Goal: Task Accomplishment & Management: Manage account settings

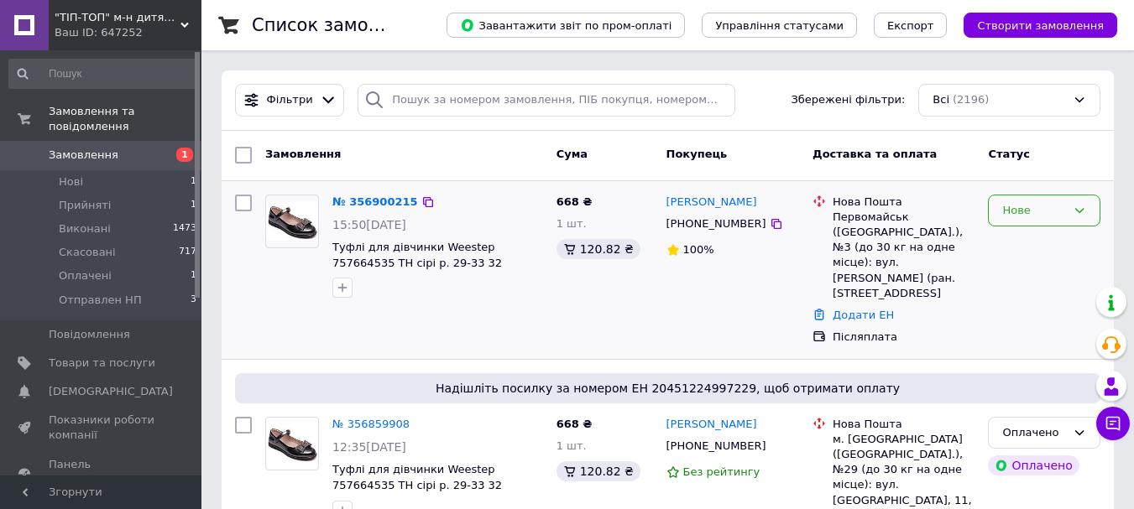
click at [1037, 211] on div "Нове" at bounding box center [1034, 211] width 64 height 18
click at [1015, 237] on li "Прийнято" at bounding box center [1043, 245] width 111 height 31
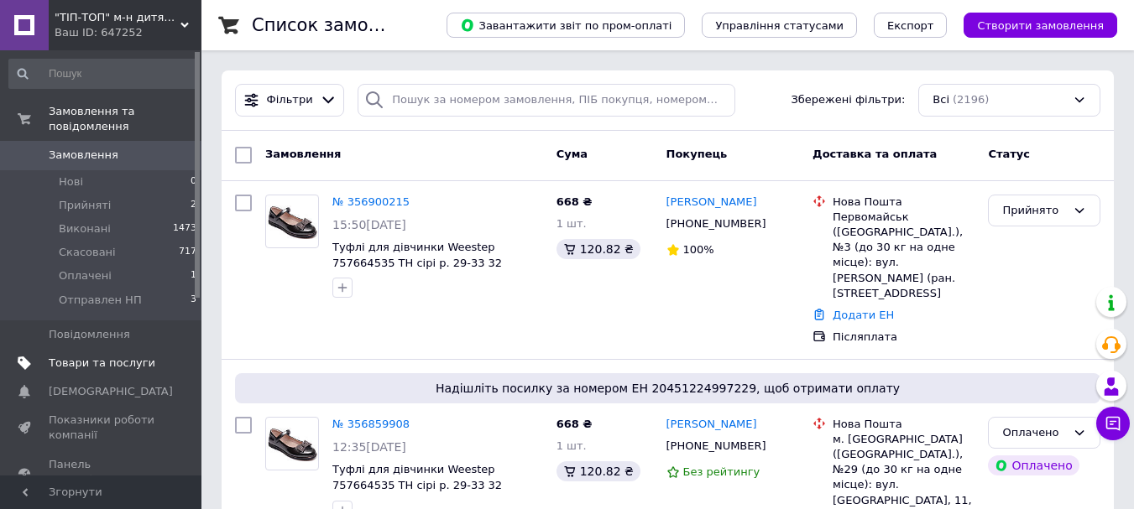
click at [86, 356] on span "Товари та послуги" at bounding box center [102, 363] width 107 height 15
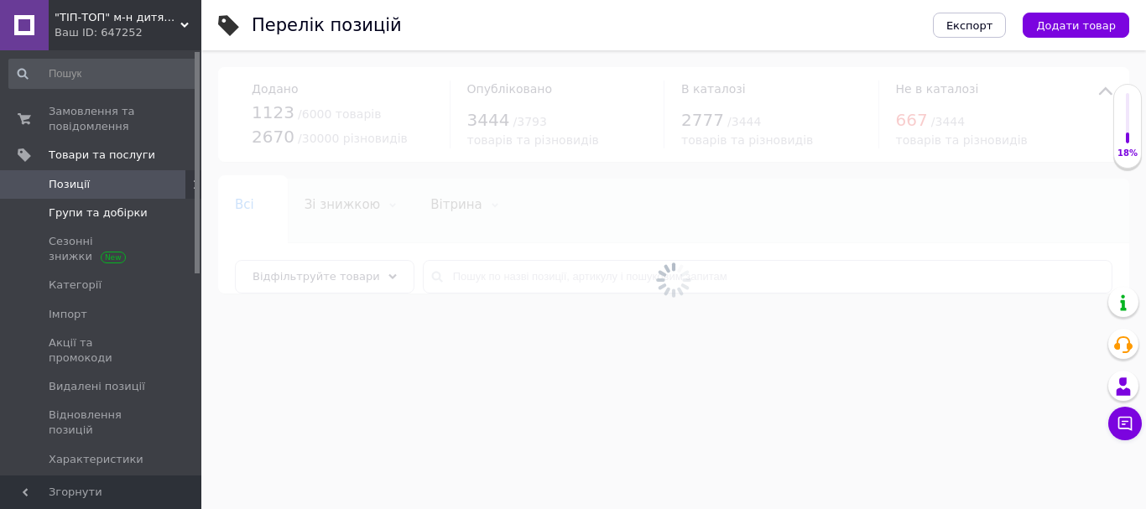
click at [79, 211] on span "Групи та добірки" at bounding box center [98, 213] width 99 height 15
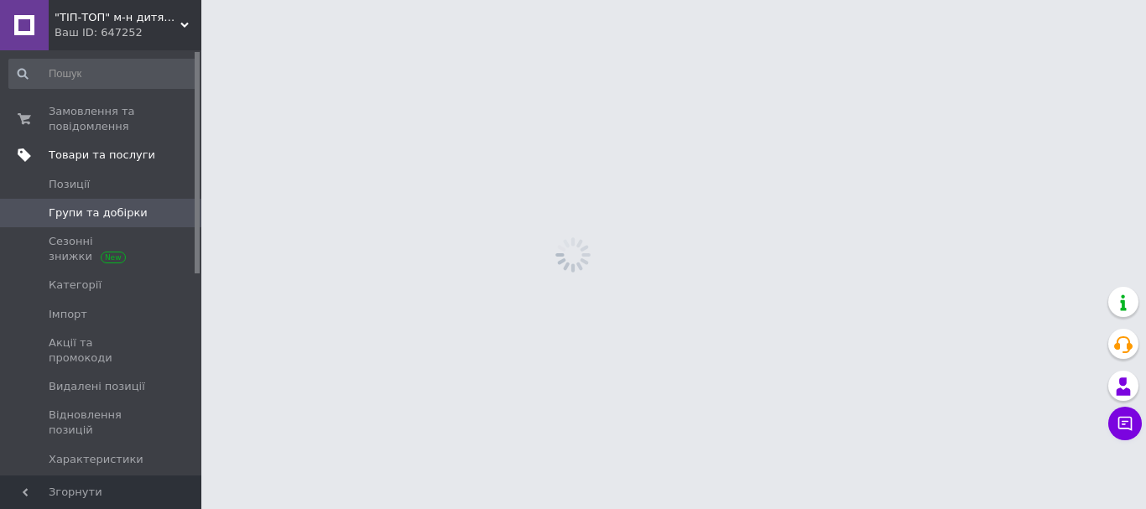
click at [76, 158] on span "Товари та послуги" at bounding box center [102, 155] width 107 height 15
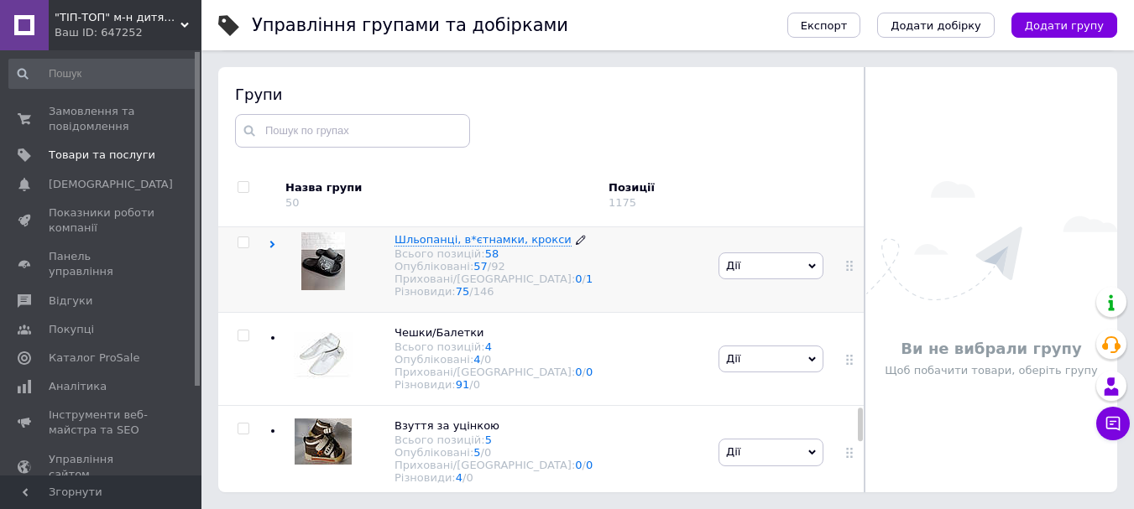
scroll to position [1426, 0]
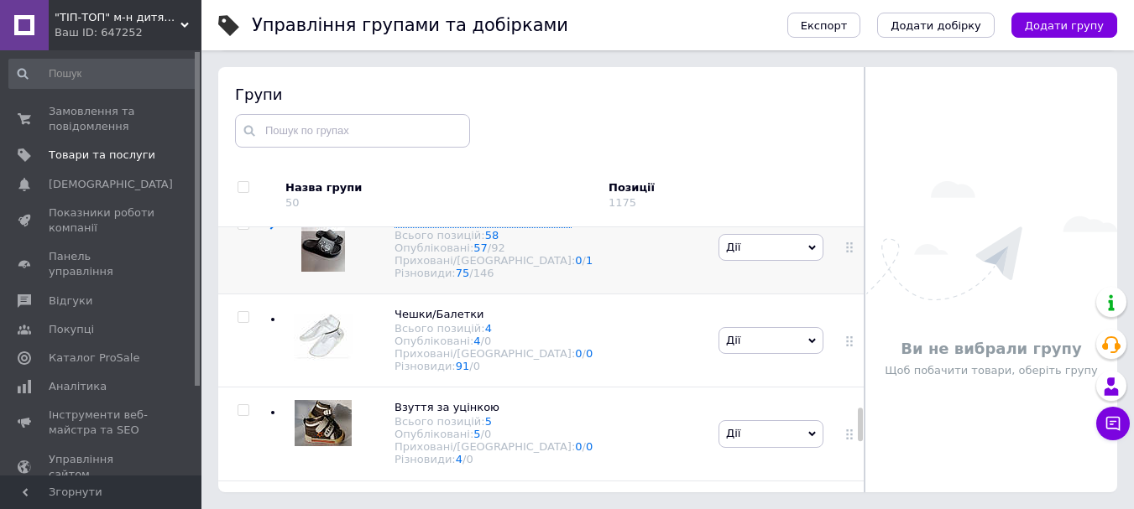
click at [432, 227] on span "Шльопанці, в*єтнамки, крокси" at bounding box center [482, 221] width 177 height 13
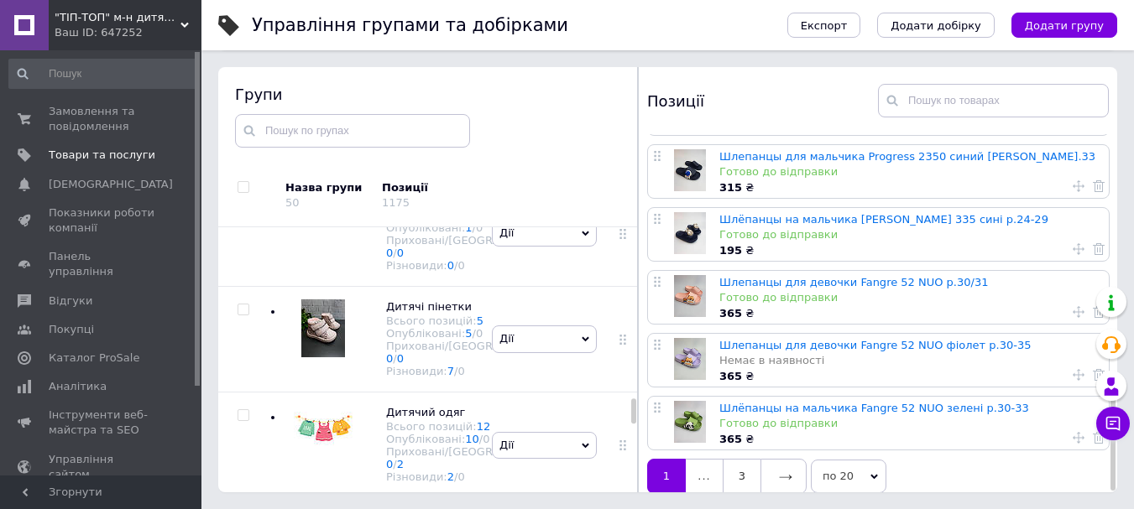
scroll to position [953, 0]
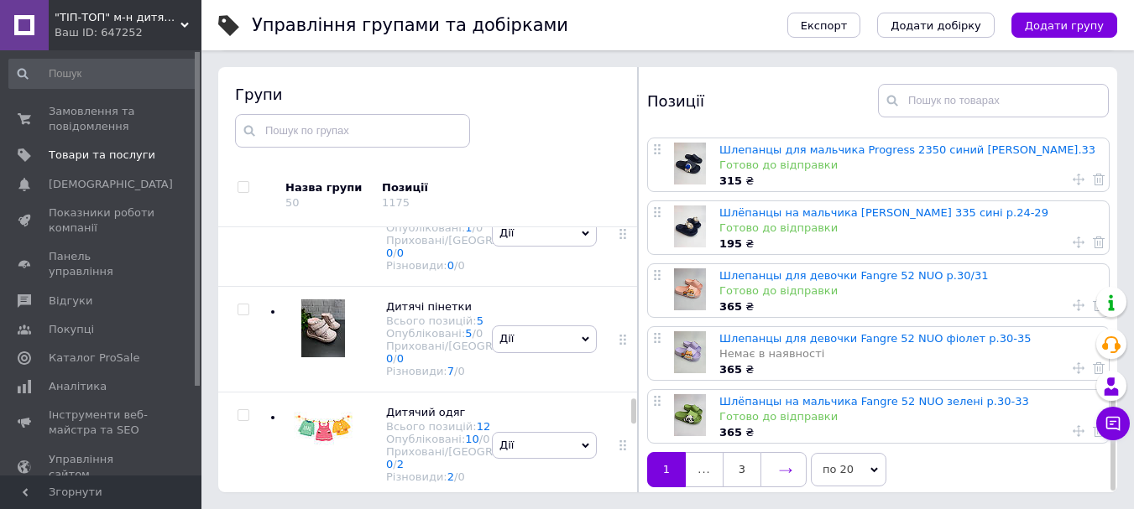
click at [778, 456] on link at bounding box center [783, 469] width 46 height 35
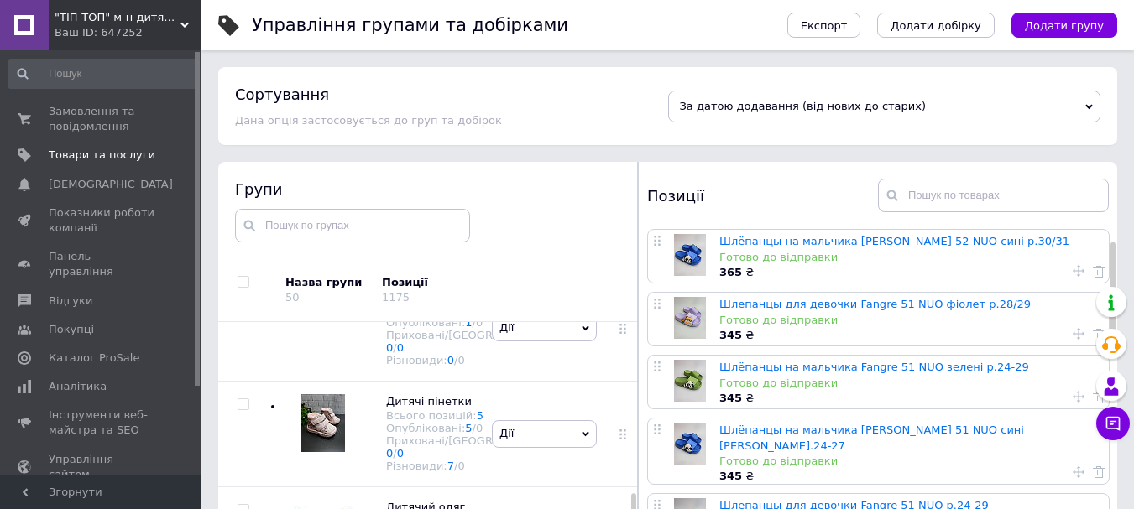
scroll to position [84, 0]
